Goal: Task Accomplishment & Management: Manage account settings

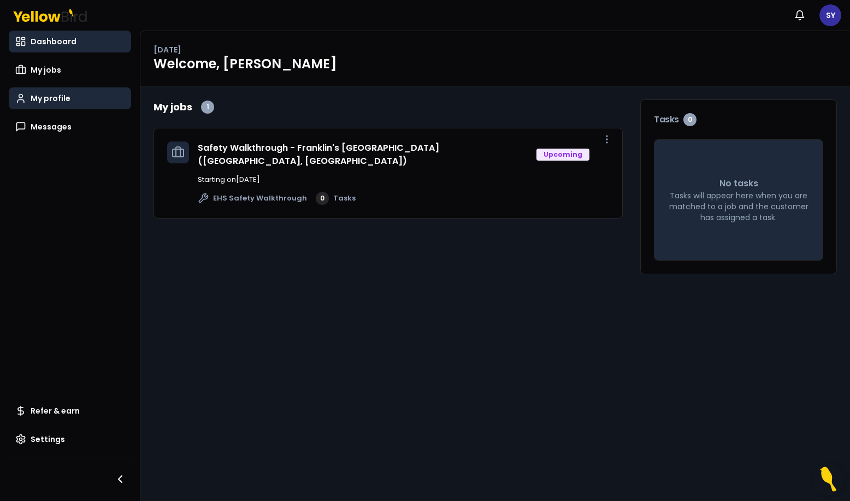
click at [55, 96] on span "My profile" at bounding box center [51, 98] width 40 height 11
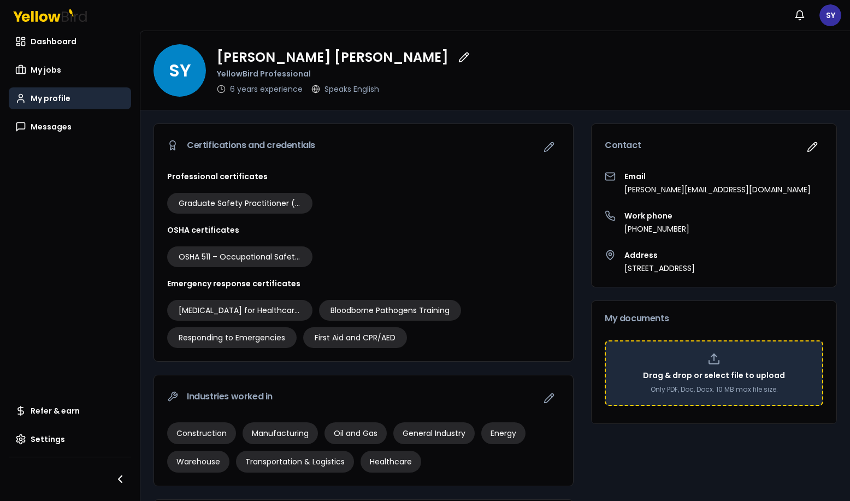
click at [710, 362] on icon at bounding box center [714, 361] width 10 height 3
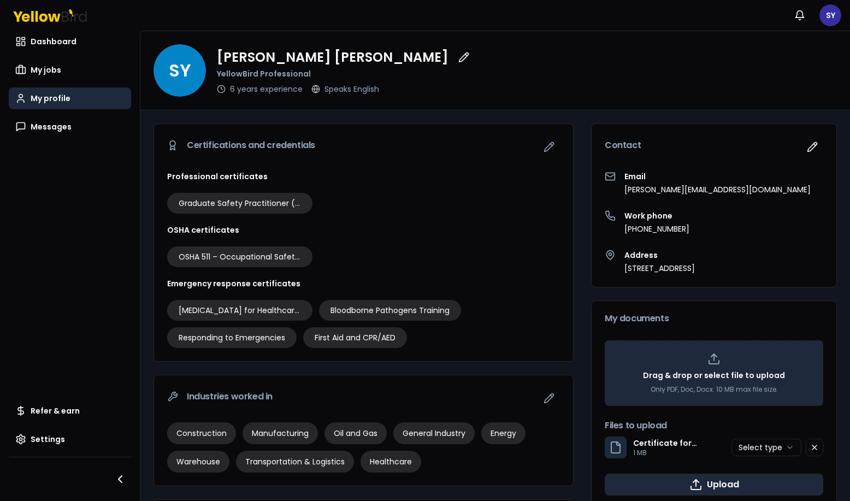
click at [715, 487] on button "Upload" at bounding box center [713, 484] width 218 height 22
click at [782, 450] on html "Notifications SY Dashboard My jobs My profile Messages Refer & earn Settings SY…" at bounding box center [425, 250] width 850 height 501
click at [726, 484] on button "Upload" at bounding box center [713, 484] width 218 height 22
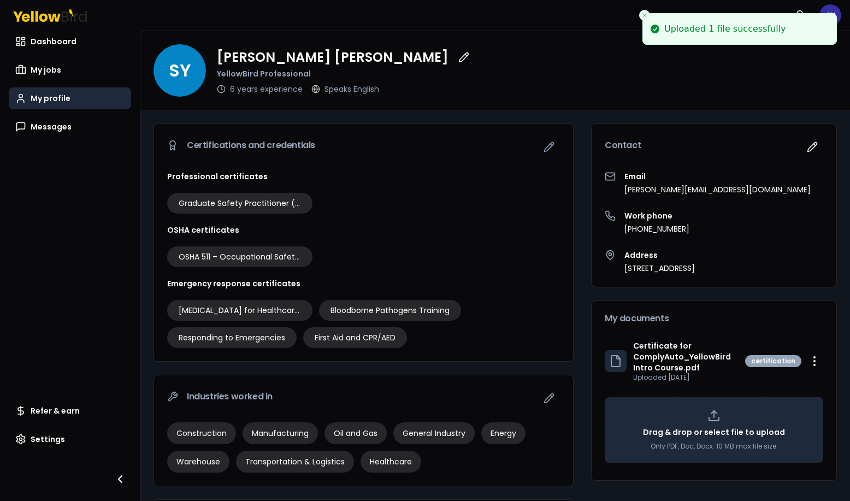
click at [567, 78] on div "SY [PERSON_NAME] YellowBird Professional 6 years experience Speaks English" at bounding box center [494, 70] width 683 height 52
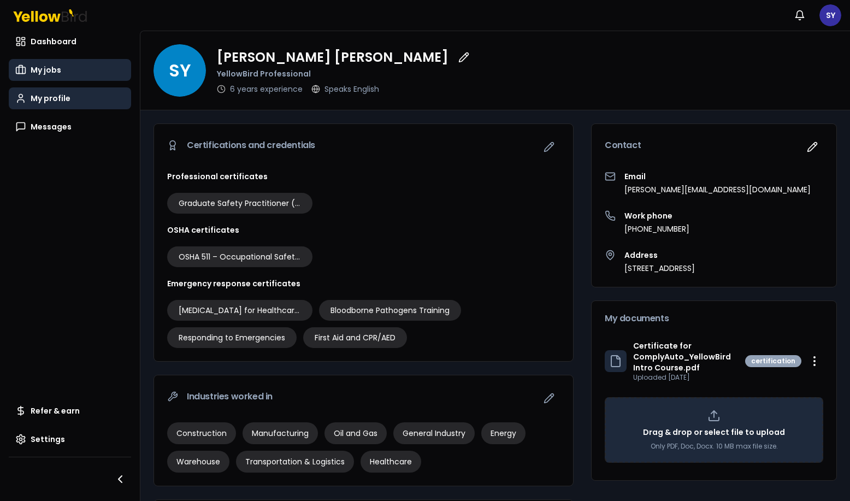
click at [62, 68] on link "My jobs" at bounding box center [70, 70] width 122 height 22
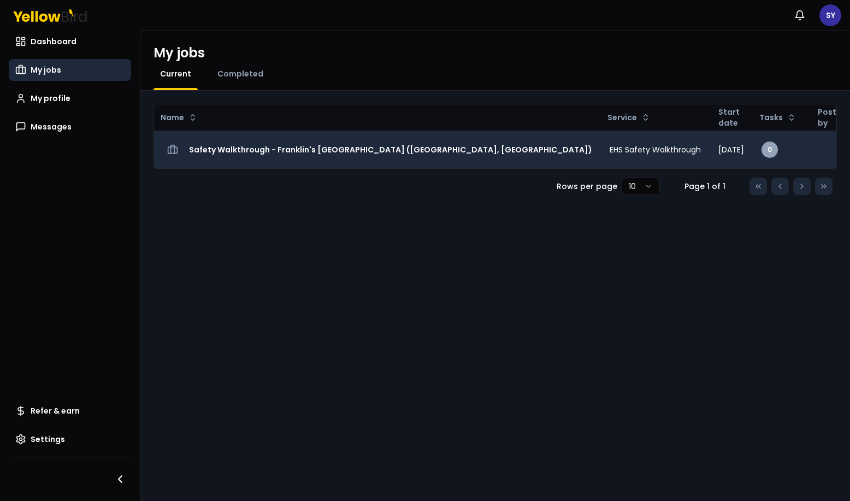
click at [291, 152] on h3 "Safety Walkthrough - Franklin's [GEOGRAPHIC_DATA] ([GEOGRAPHIC_DATA], [GEOGRAPH…" at bounding box center [390, 150] width 403 height 20
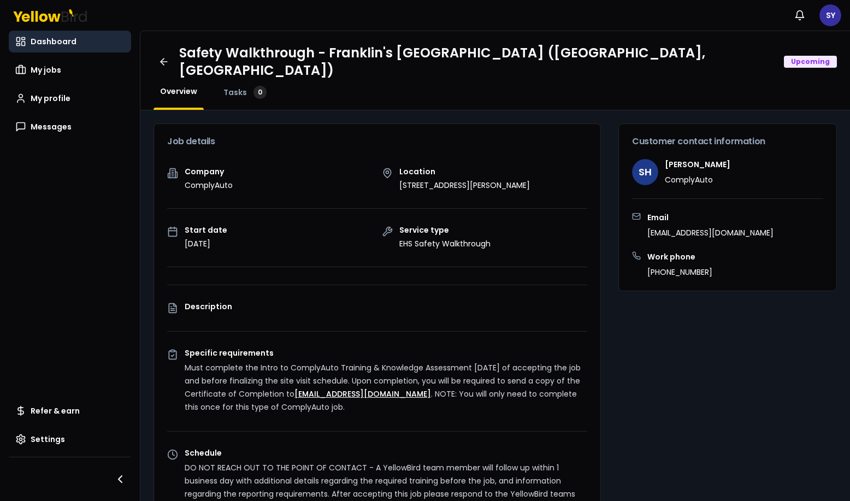
click at [46, 47] on link "Dashboard" at bounding box center [70, 42] width 122 height 22
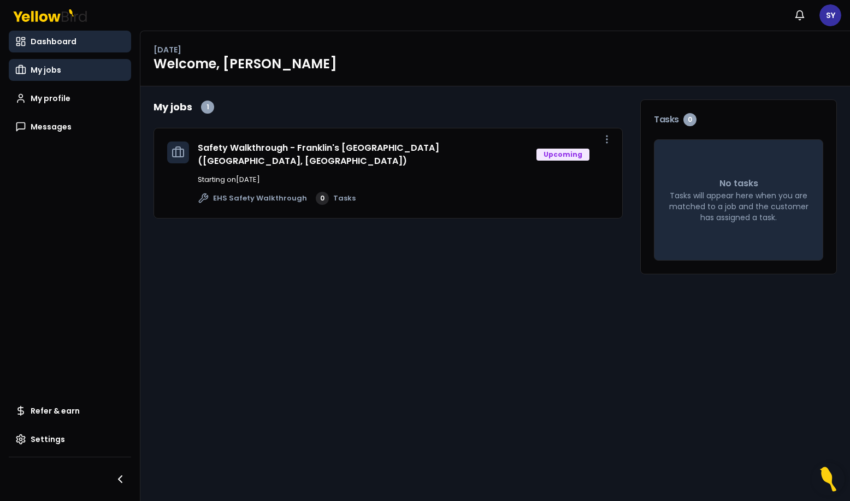
click at [44, 74] on span "My jobs" at bounding box center [46, 69] width 31 height 11
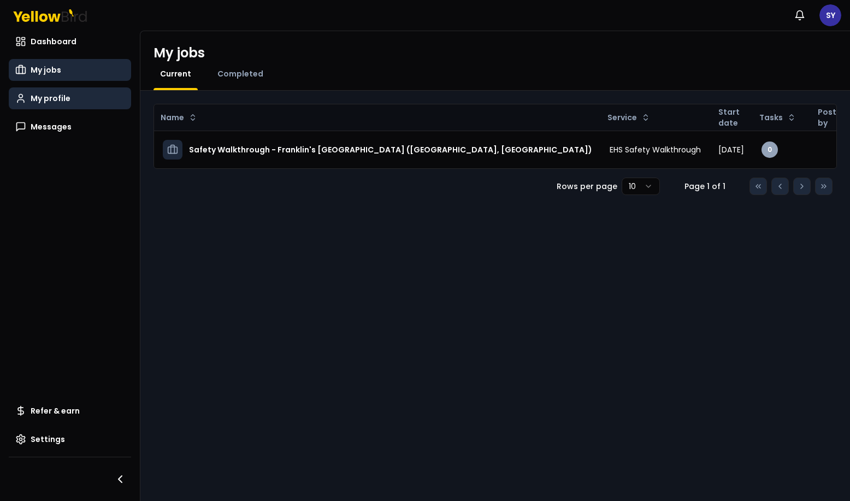
click at [43, 100] on span "My profile" at bounding box center [51, 98] width 40 height 11
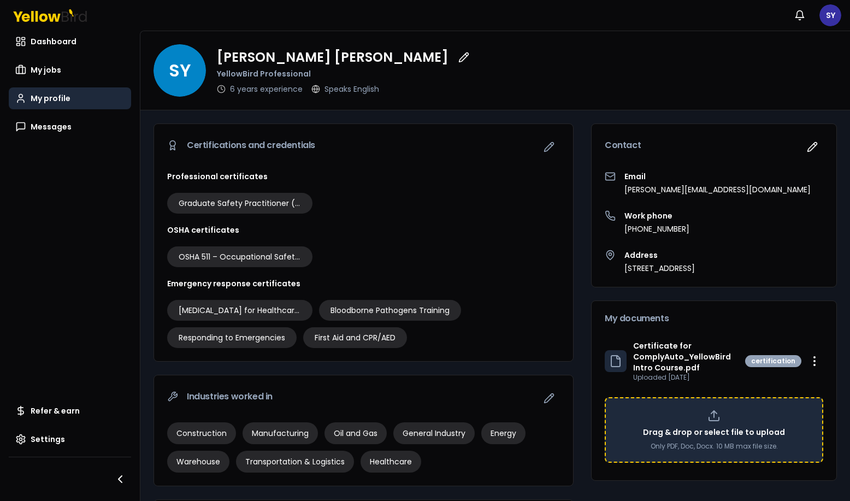
click at [694, 436] on p "Drag & drop or select file to upload" at bounding box center [714, 431] width 142 height 11
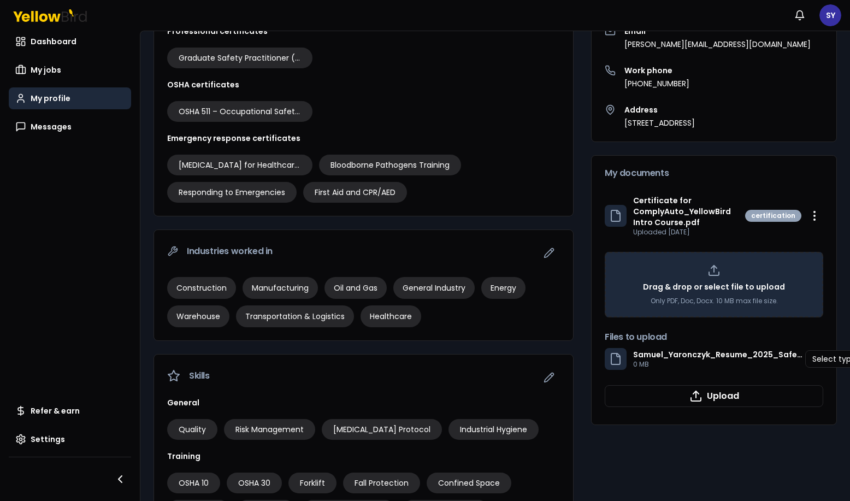
scroll to position [146, 0]
click at [808, 355] on html "Notifications SY Dashboard My jobs My profile Messages Refer & earn Settings SY…" at bounding box center [425, 250] width 850 height 501
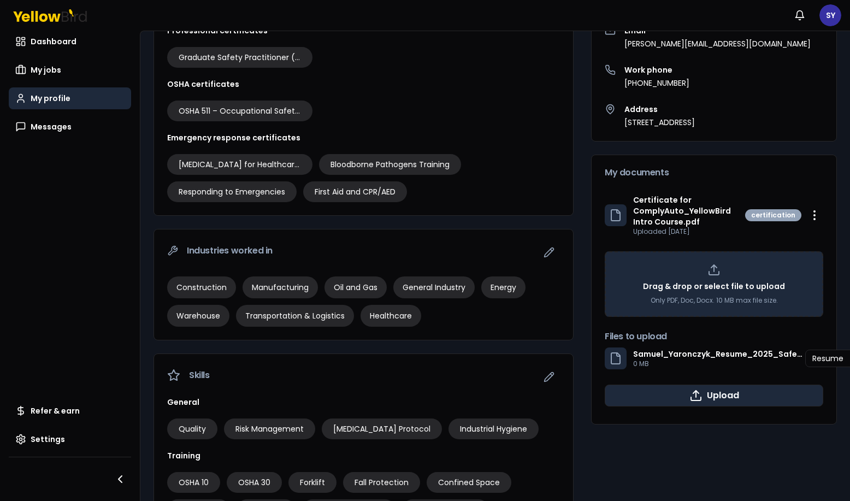
click at [752, 393] on button "Upload" at bounding box center [713, 395] width 218 height 22
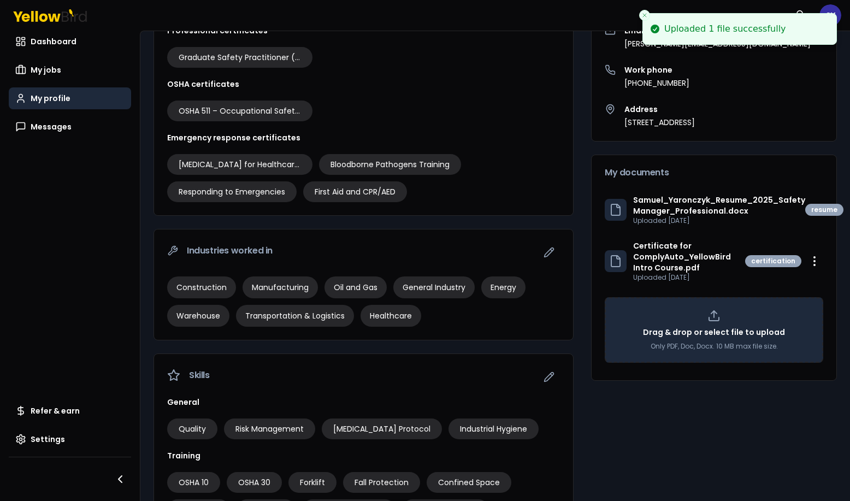
click at [708, 204] on p "Samuel_Yaronczyk_Resume_2025_Safety Manager_Professional.docx" at bounding box center [719, 205] width 172 height 22
click at [604, 217] on div at bounding box center [615, 210] width 22 height 22
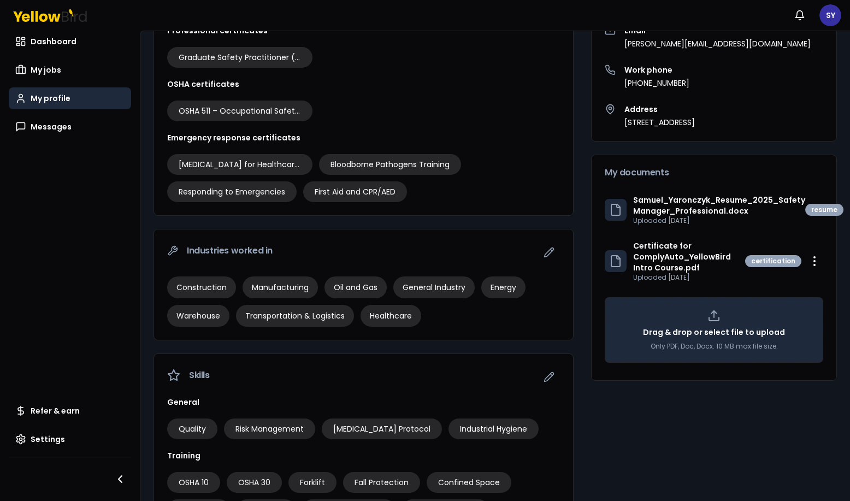
drag, startPoint x: 601, startPoint y: 217, endPoint x: 664, endPoint y: 206, distance: 63.7
click at [664, 206] on p "Samuel_Yaronczyk_Resume_2025_Safety Manager_Professional.docx" at bounding box center [719, 205] width 172 height 22
